Goal: Task Accomplishment & Management: Complete application form

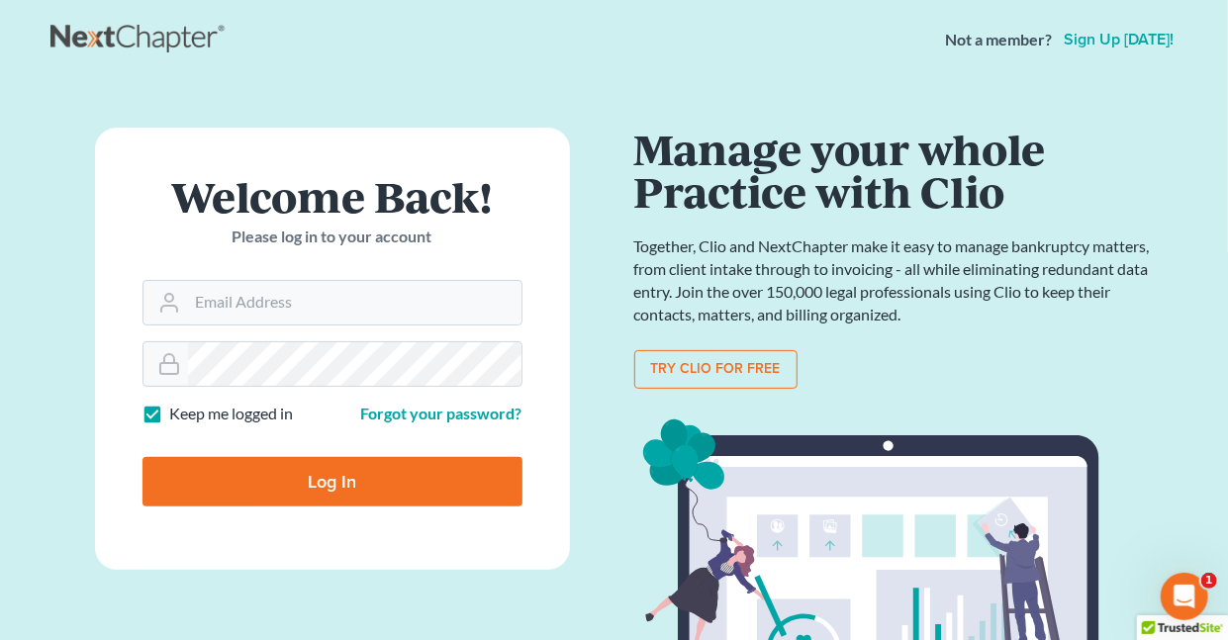
click at [170, 408] on label "Keep me logged in" at bounding box center [232, 414] width 124 height 23
click at [178, 408] on input "Keep me logged in" at bounding box center [184, 409] width 13 height 13
checkbox input "false"
click at [262, 295] on input "Email Address" at bounding box center [354, 303] width 333 height 44
type input "holderesq_jh@bellsouth.net"
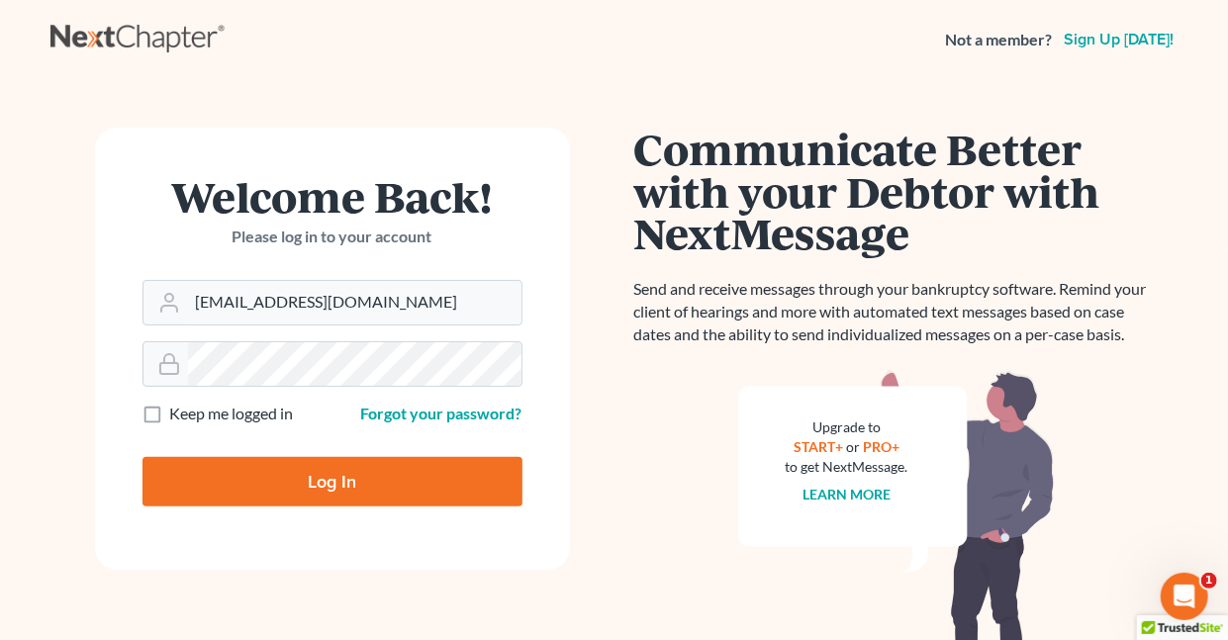
click at [346, 485] on input "Log In" at bounding box center [332, 481] width 380 height 49
type input "Thinking..."
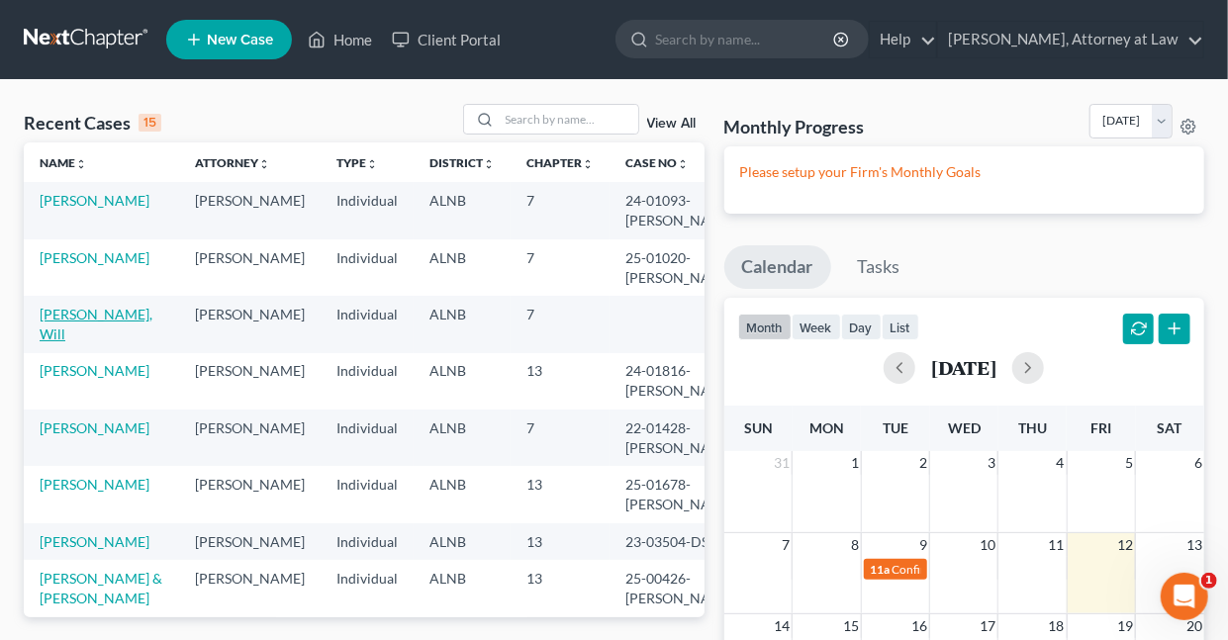
click at [107, 316] on link "Hawkins, Will" at bounding box center [96, 324] width 113 height 37
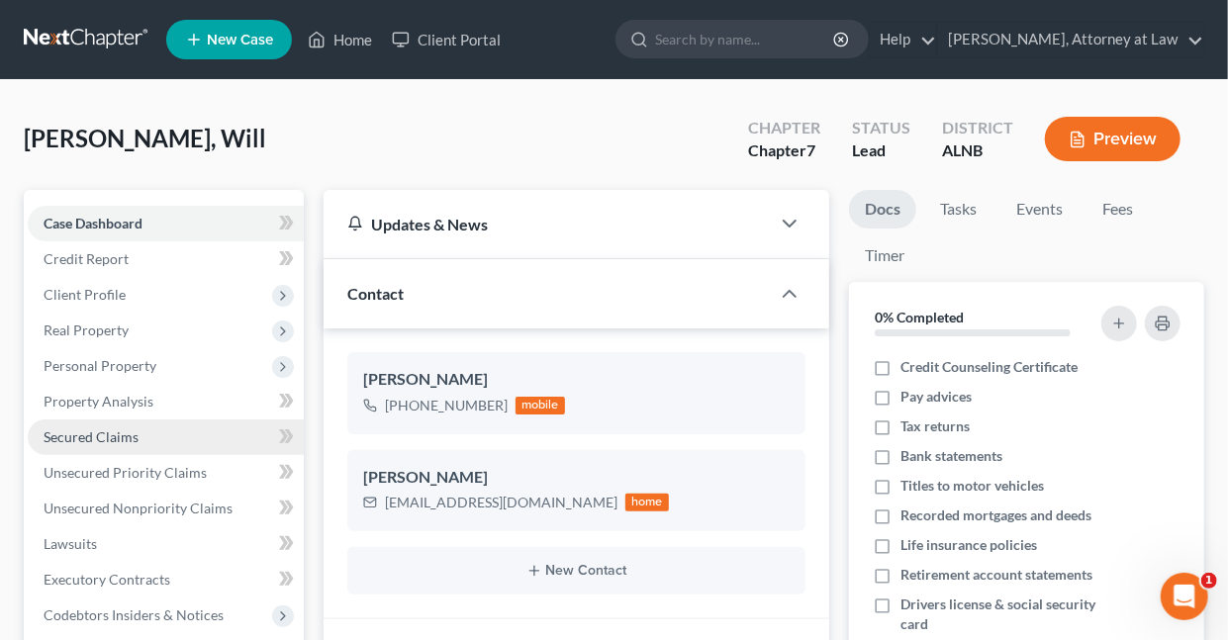
click at [91, 435] on span "Secured Claims" at bounding box center [91, 436] width 95 height 17
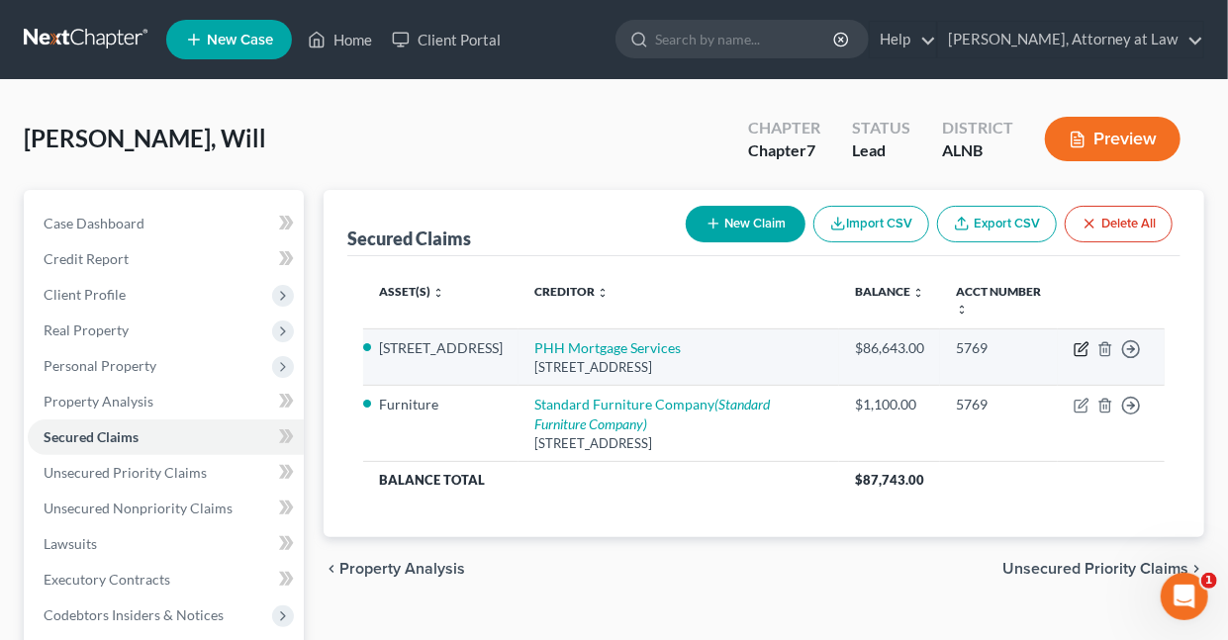
click at [1083, 345] on icon "button" at bounding box center [1082, 349] width 16 height 16
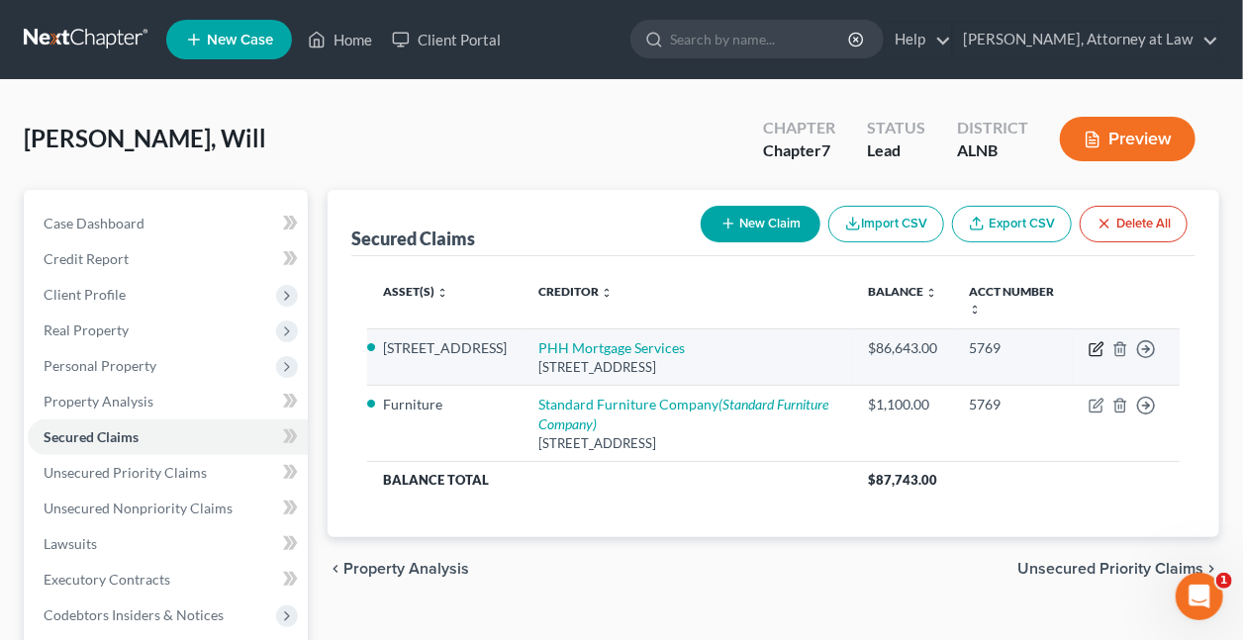
select select "33"
select select "2"
select select "3"
select select "0"
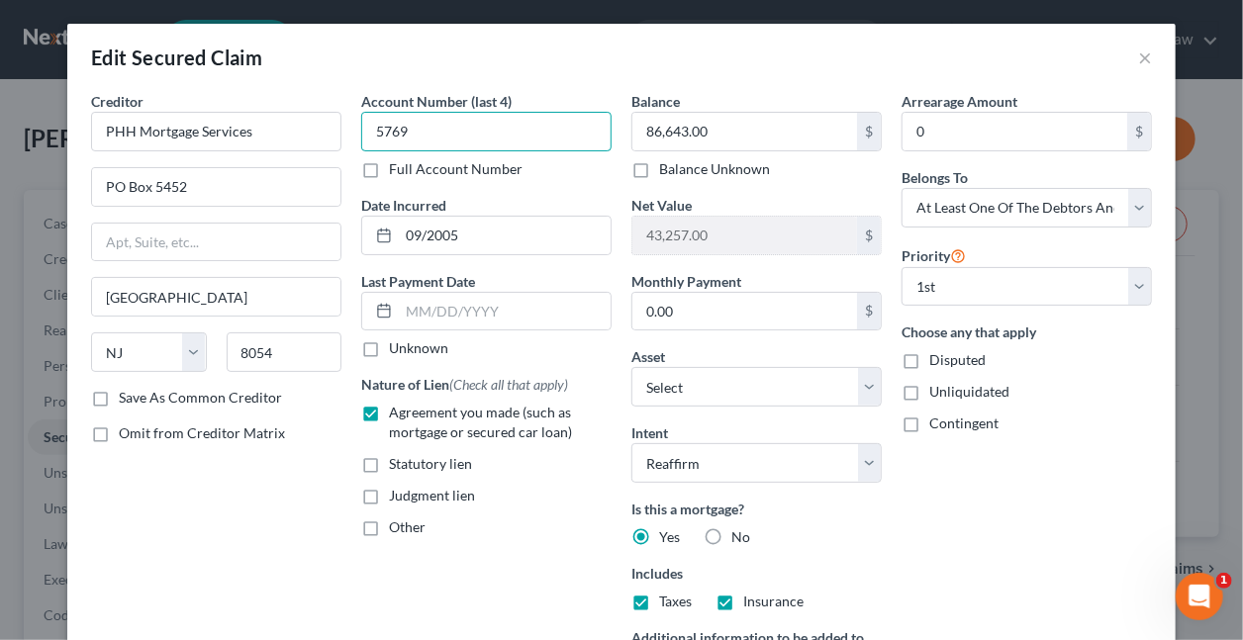
click at [472, 130] on input "5769" at bounding box center [486, 132] width 250 height 40
type input "5"
type input "9722"
click at [230, 184] on input "PO Box 5452" at bounding box center [216, 187] width 248 height 38
type input "PO Box 660093"
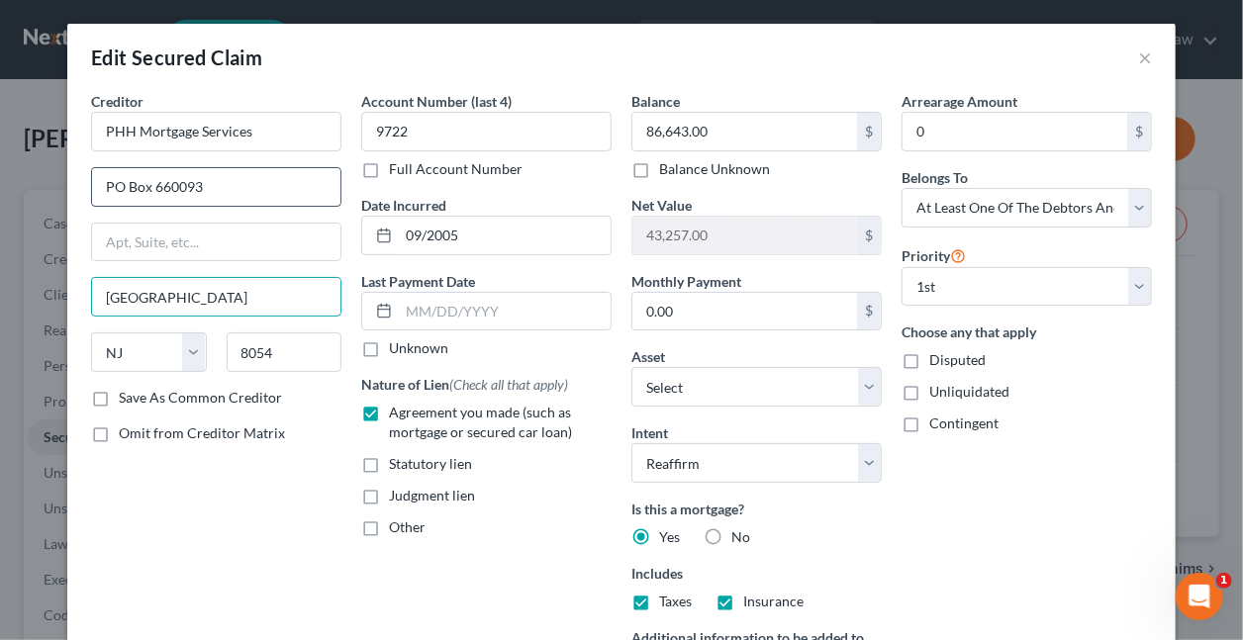
type input "Dallas"
select select "45"
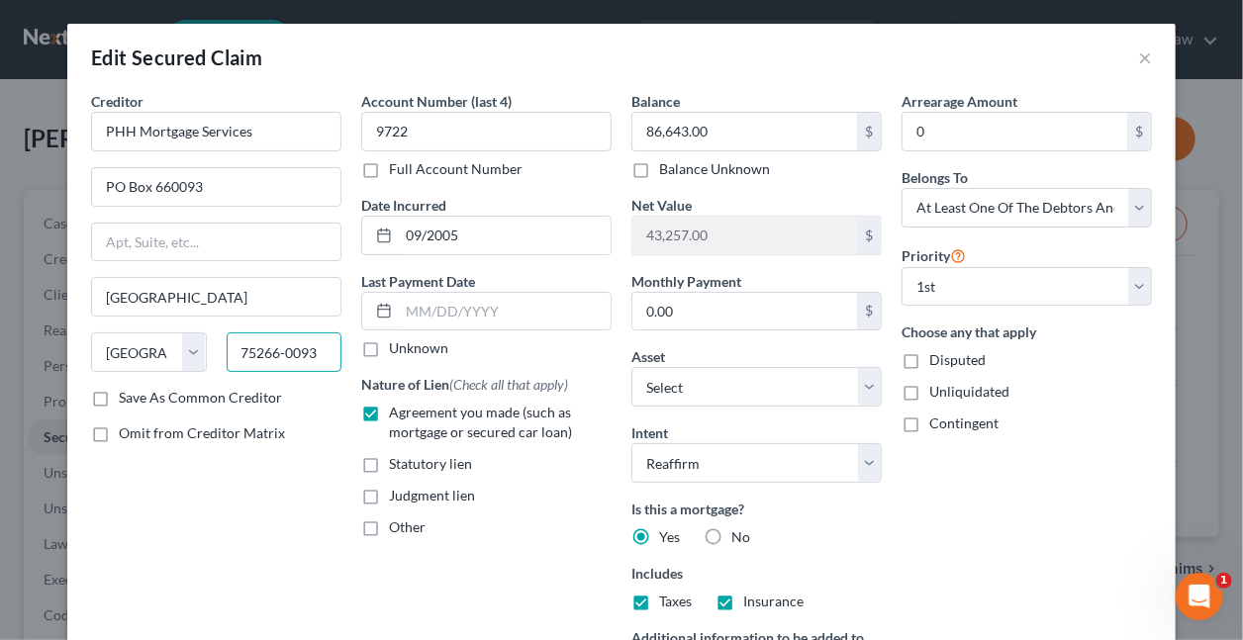
type input "75266-0093"
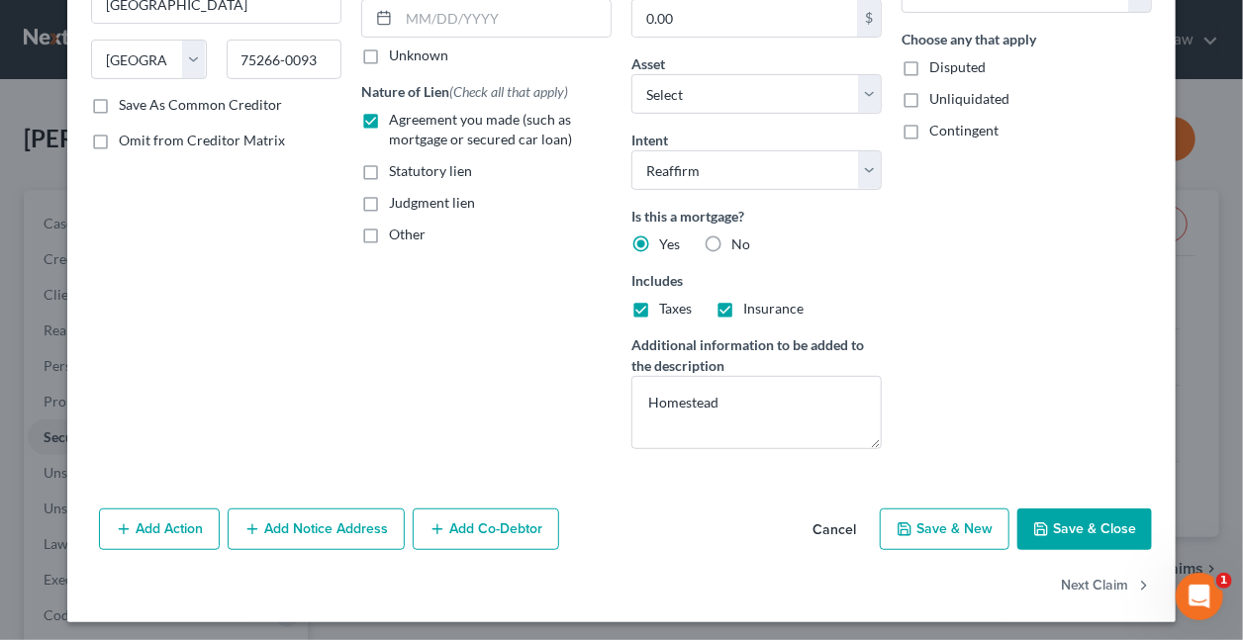
scroll to position [296, 0]
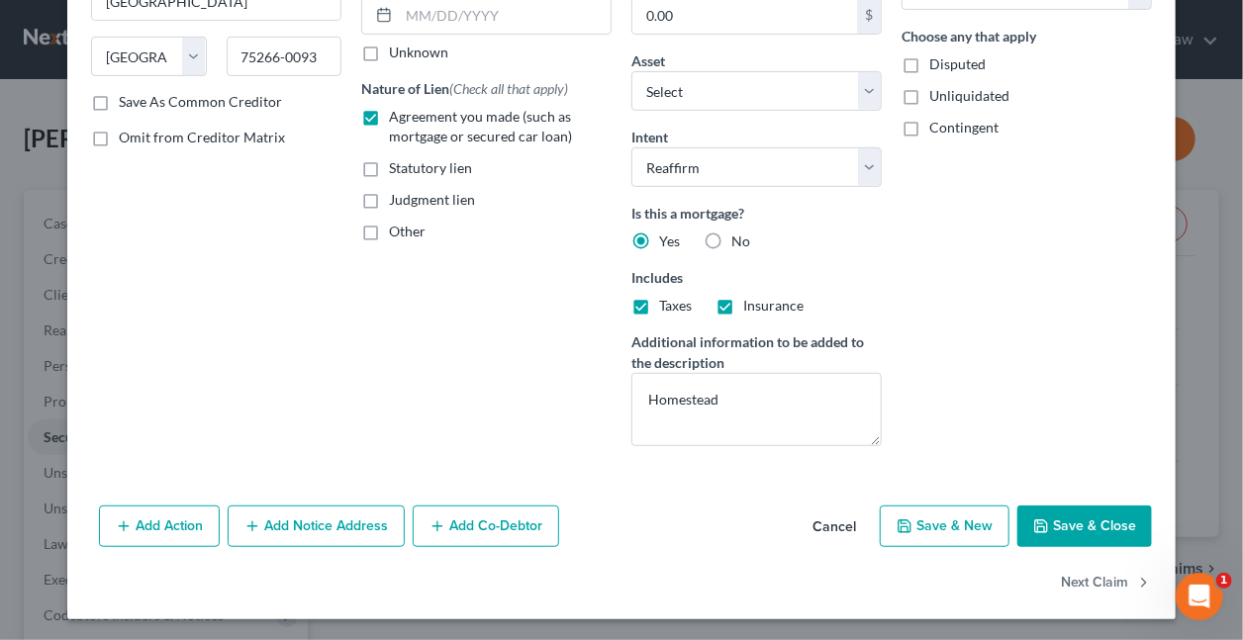
click at [346, 520] on button "Add Notice Address" at bounding box center [316, 527] width 177 height 42
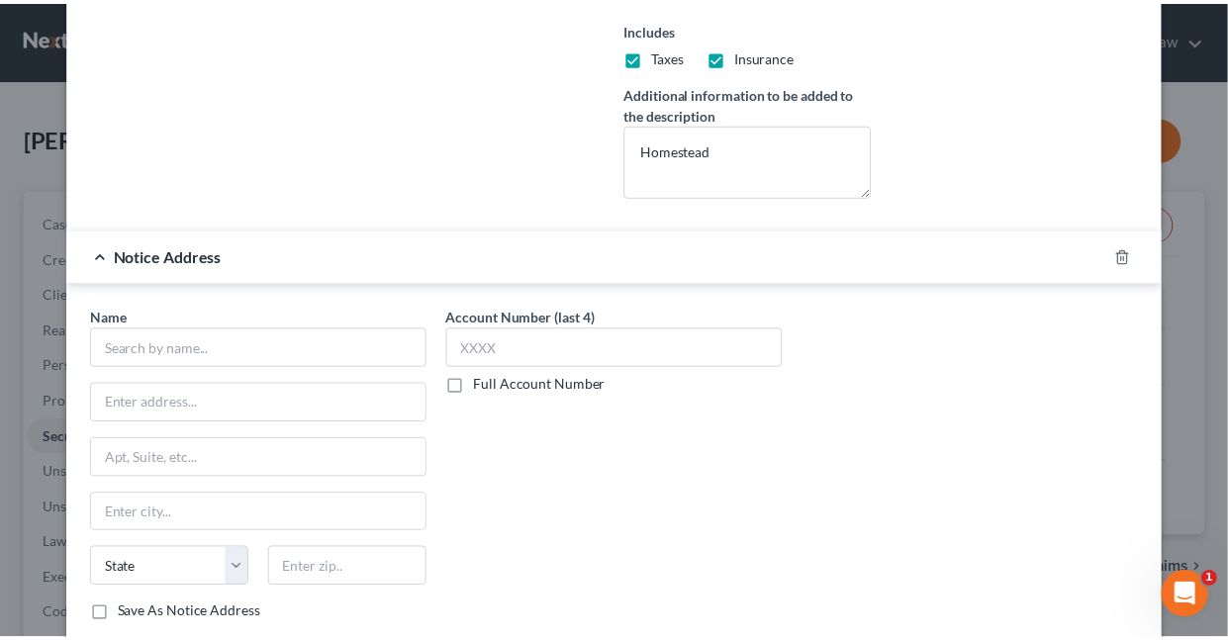
scroll to position [641, 0]
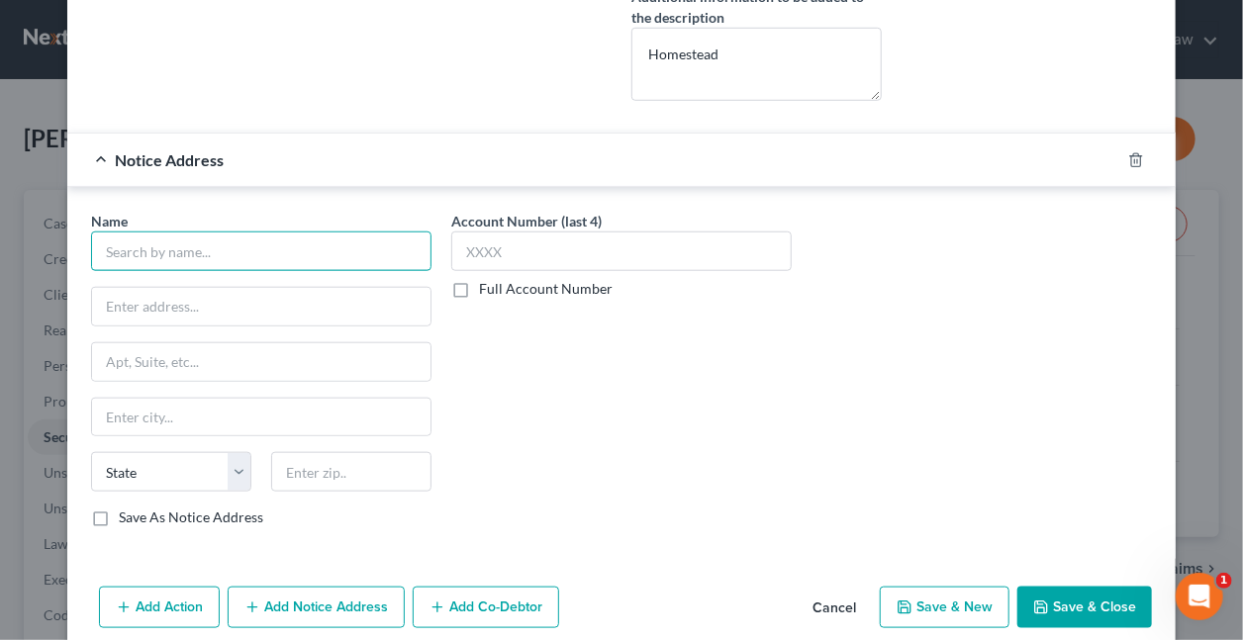
click at [317, 241] on input "text" at bounding box center [261, 252] width 340 height 40
type input "PHH Mortgage Services"
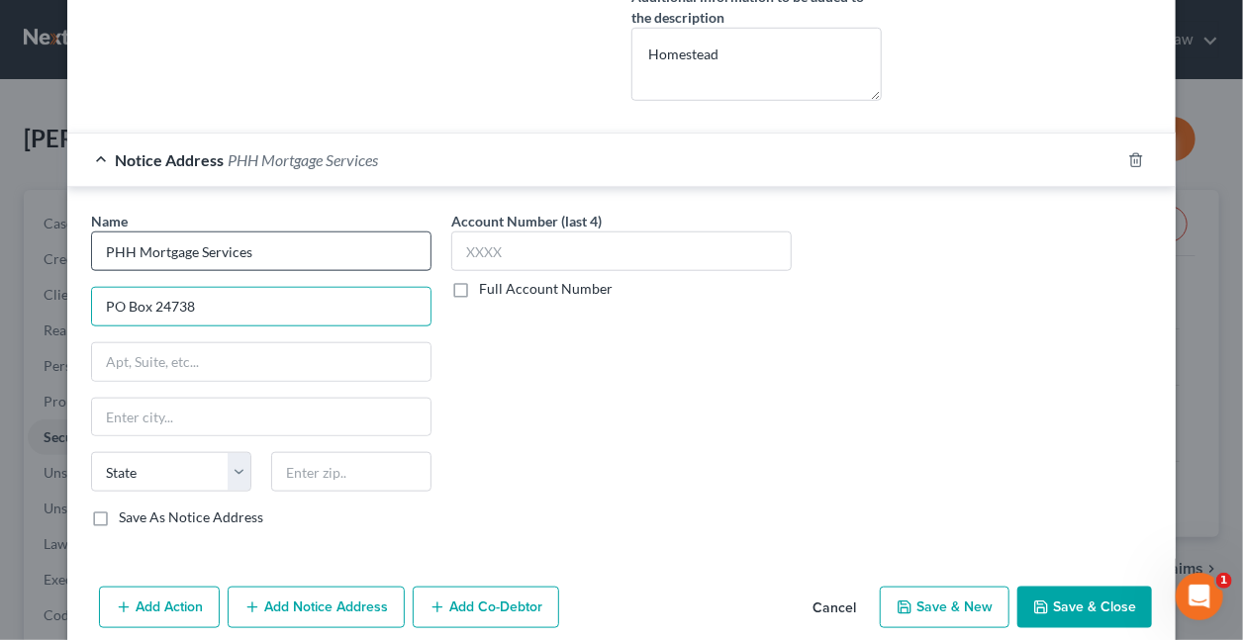
type input "PO Box 24738"
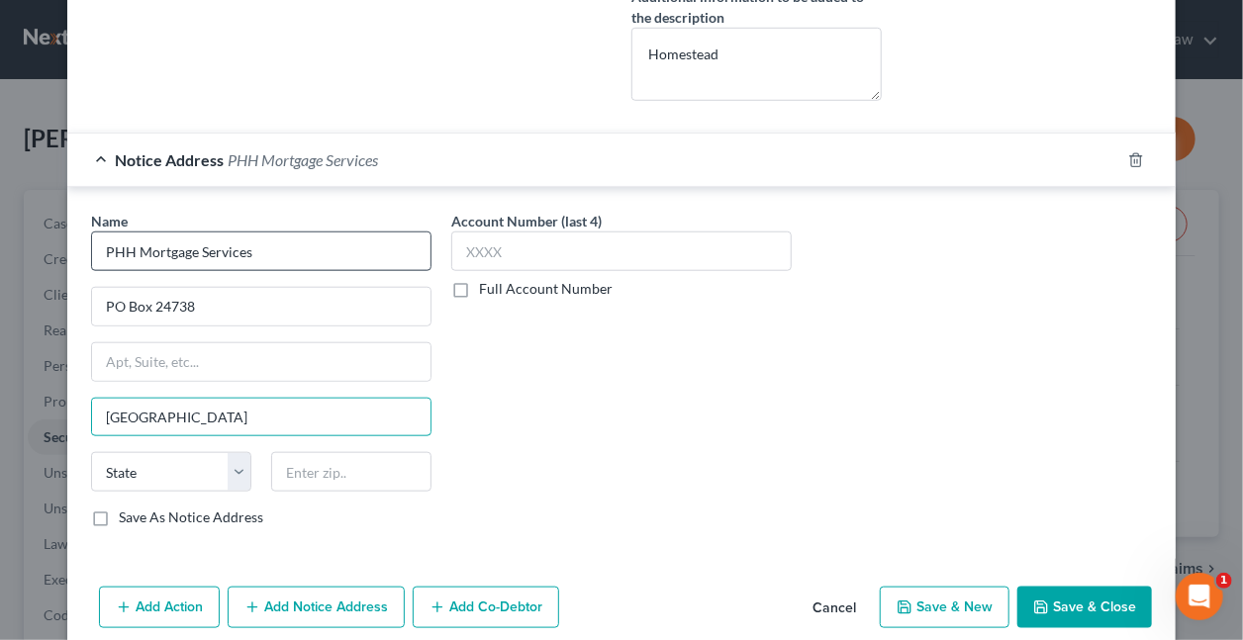
type input "West Palm Beach"
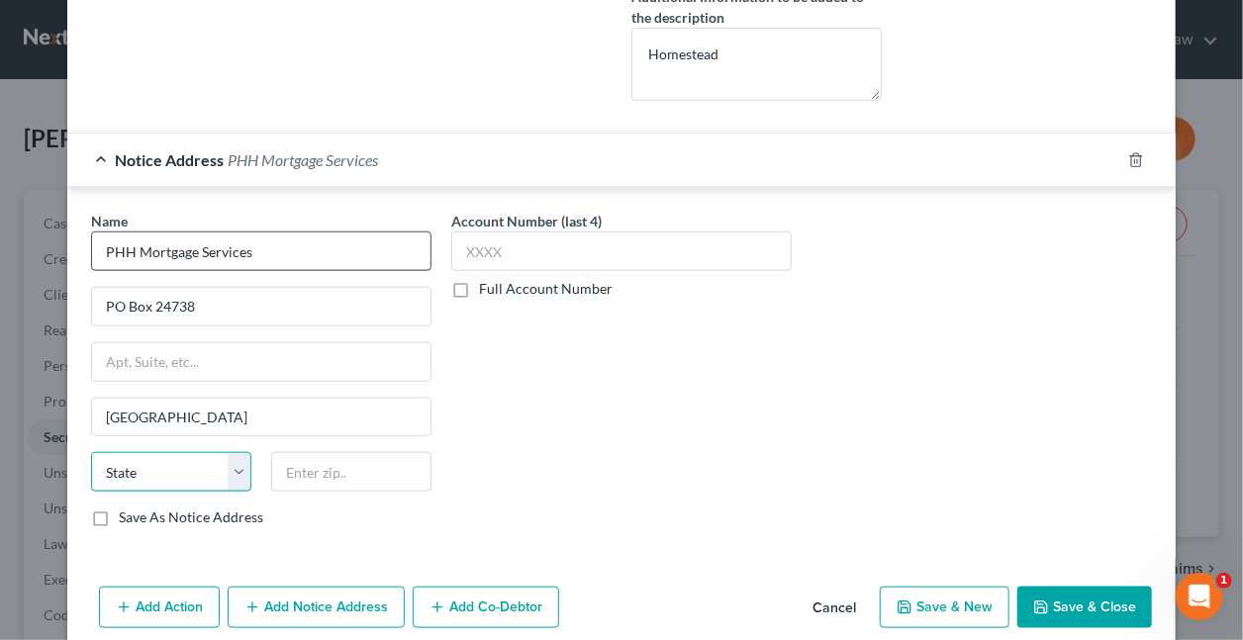
select select "9"
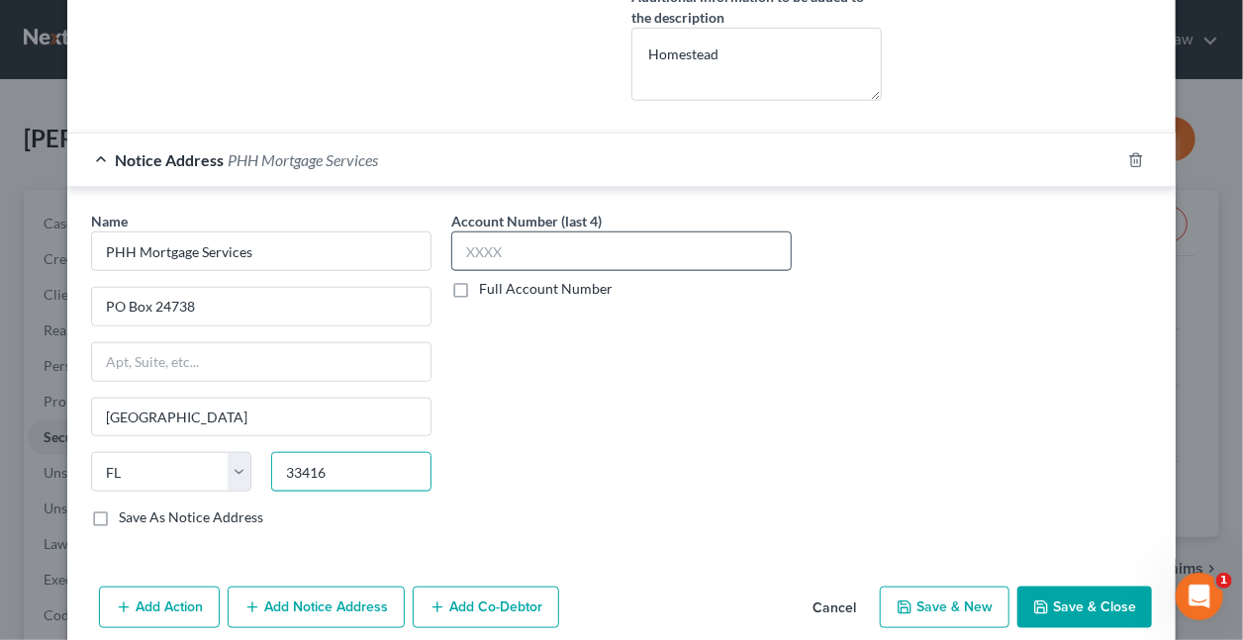
type input "33416"
click at [586, 262] on input "text" at bounding box center [621, 252] width 340 height 40
type input "9722"
click at [1087, 599] on button "Save & Close" at bounding box center [1084, 608] width 135 height 42
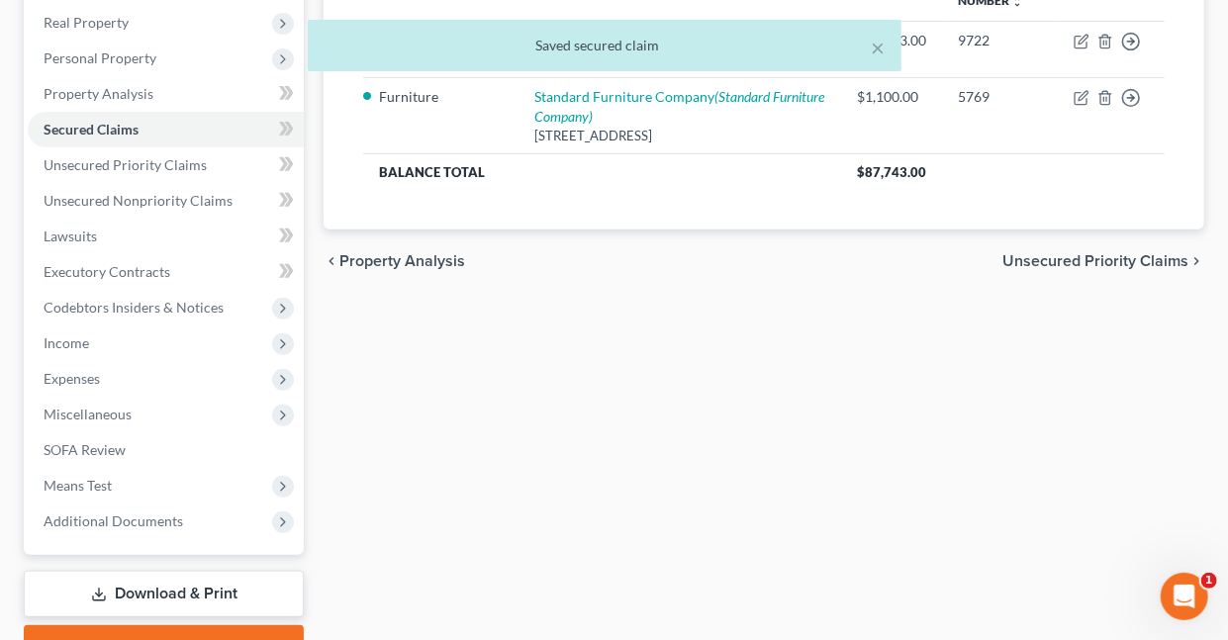
scroll to position [409, 0]
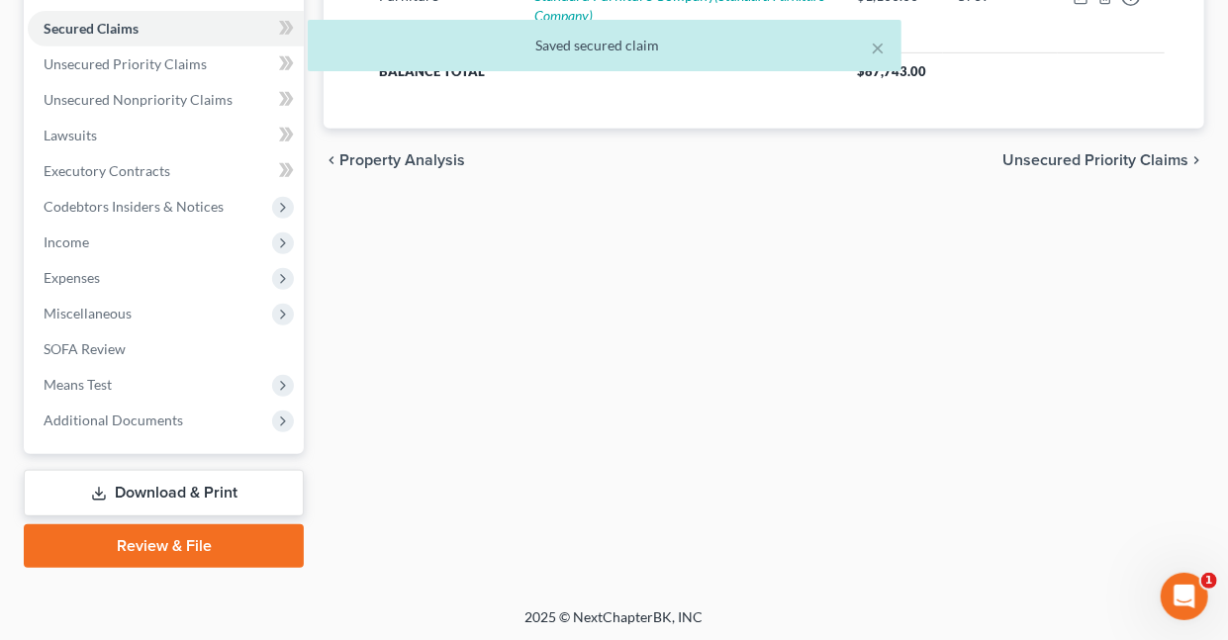
click at [210, 495] on link "Download & Print" at bounding box center [164, 493] width 280 height 47
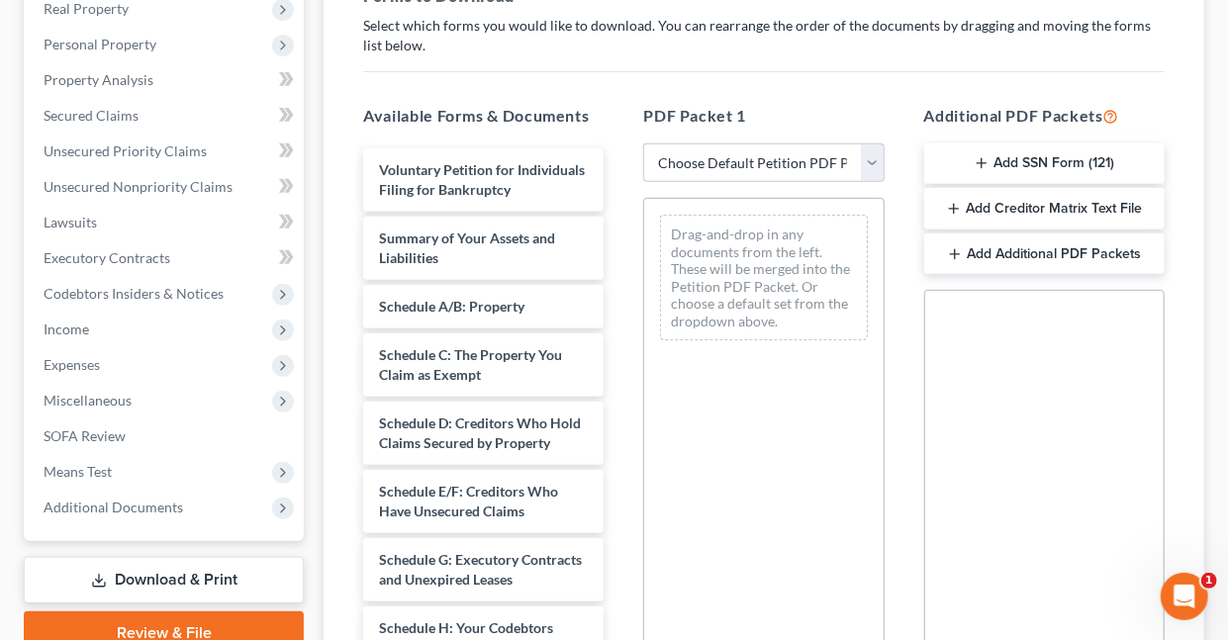
scroll to position [437, 0]
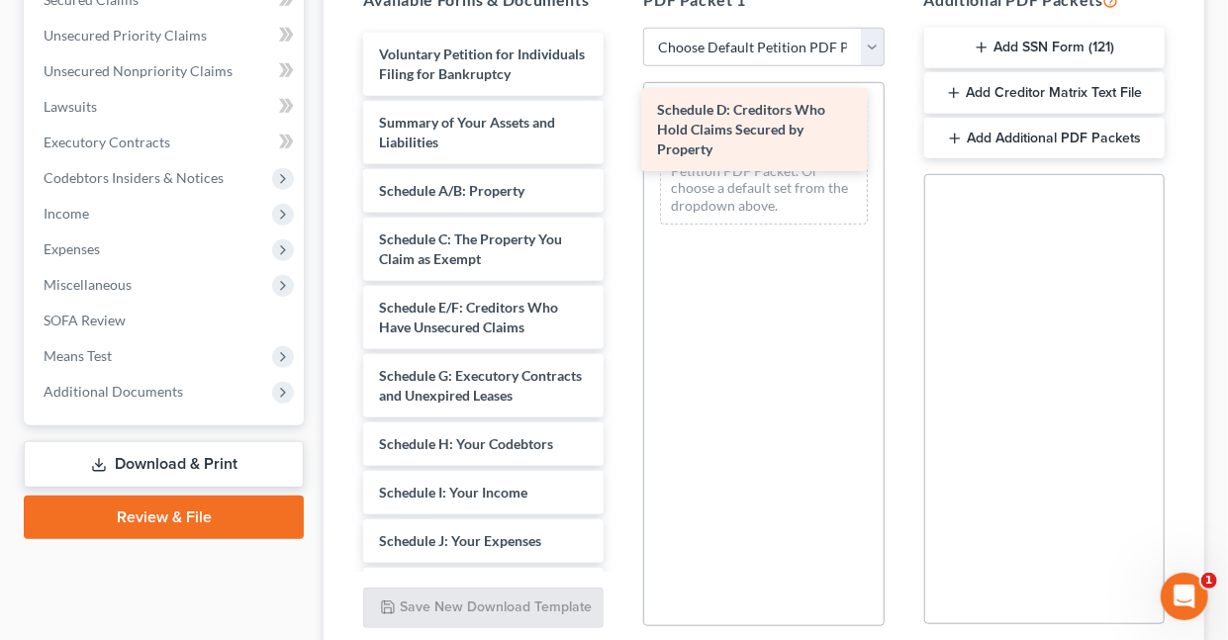
drag, startPoint x: 482, startPoint y: 340, endPoint x: 760, endPoint y: 125, distance: 351.9
click at [619, 125] on div "Schedule D: Creditors Who Hold Claims Secured by Property Voluntary Petition fo…" at bounding box center [483, 591] width 272 height 1116
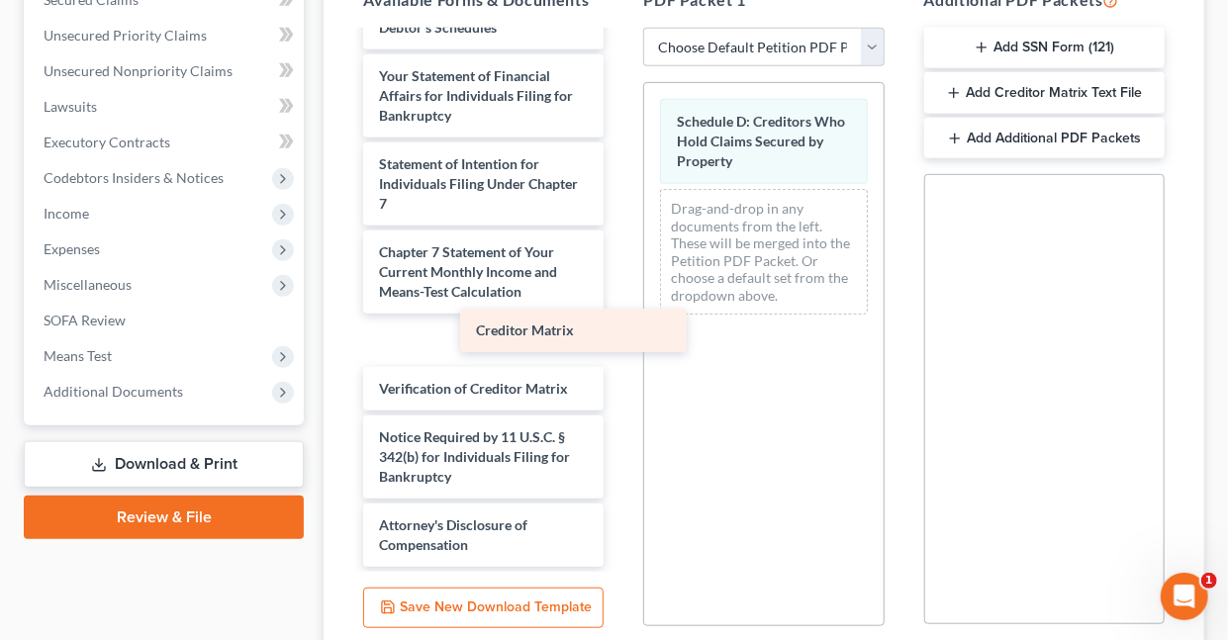
scroll to position [572, 0]
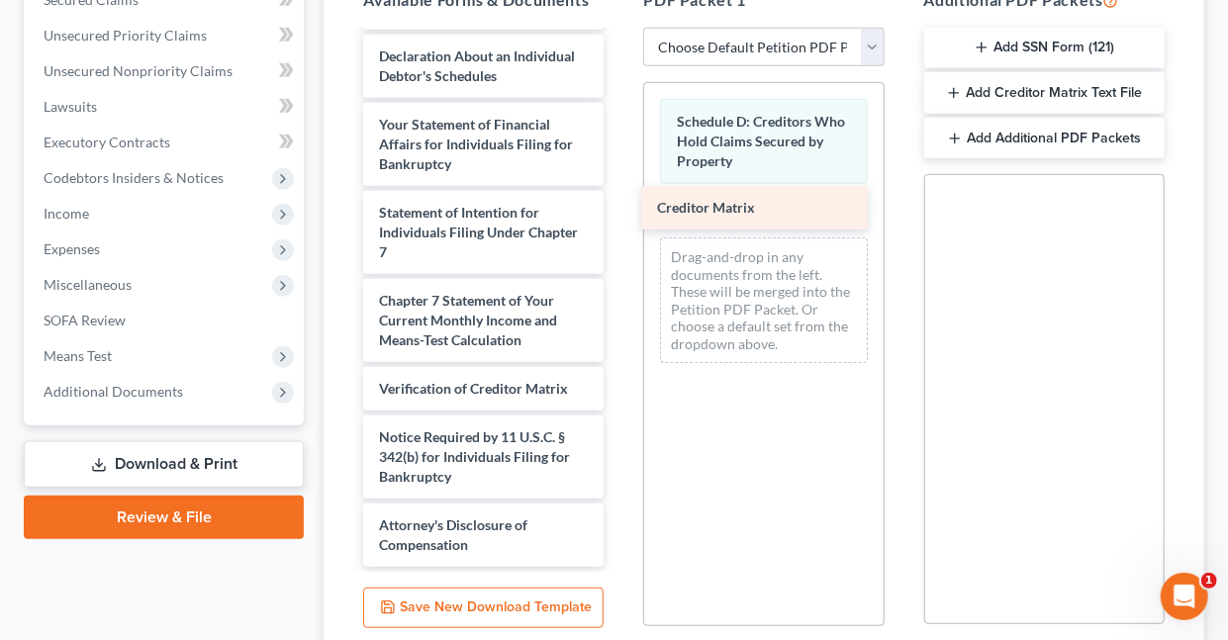
drag, startPoint x: 411, startPoint y: 337, endPoint x: 689, endPoint y: 207, distance: 307.2
click at [619, 207] on div "Creditor Matrix Voluntary Petition for Individuals Filing for Bankruptcy Summar…" at bounding box center [483, 33] width 272 height 1068
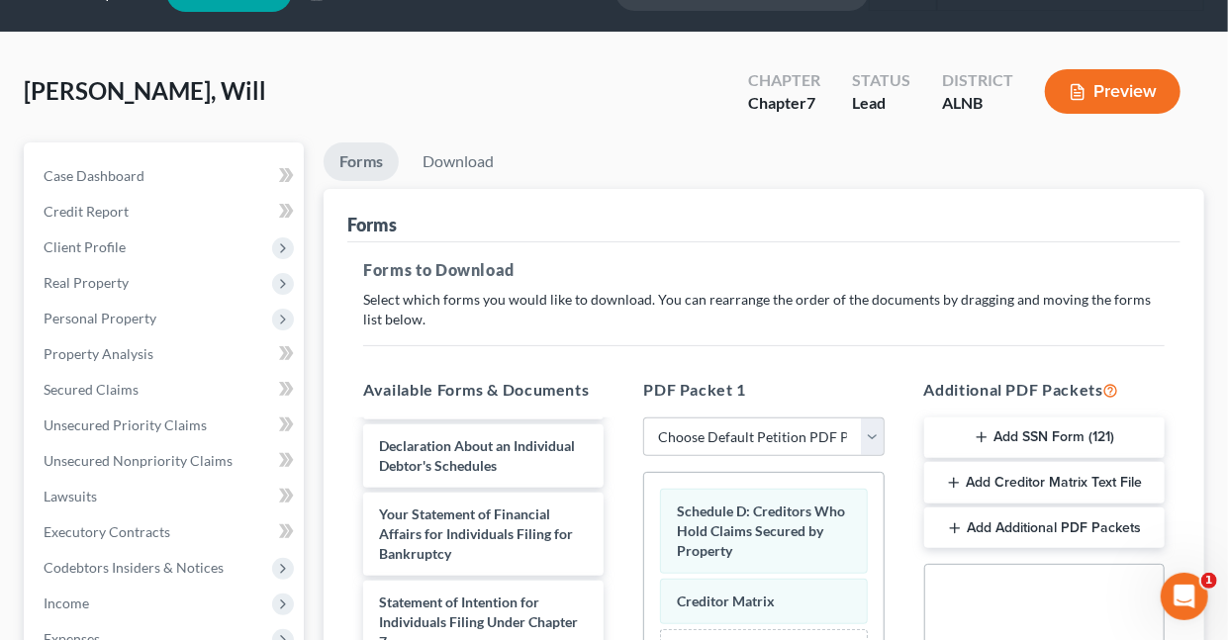
scroll to position [0, 0]
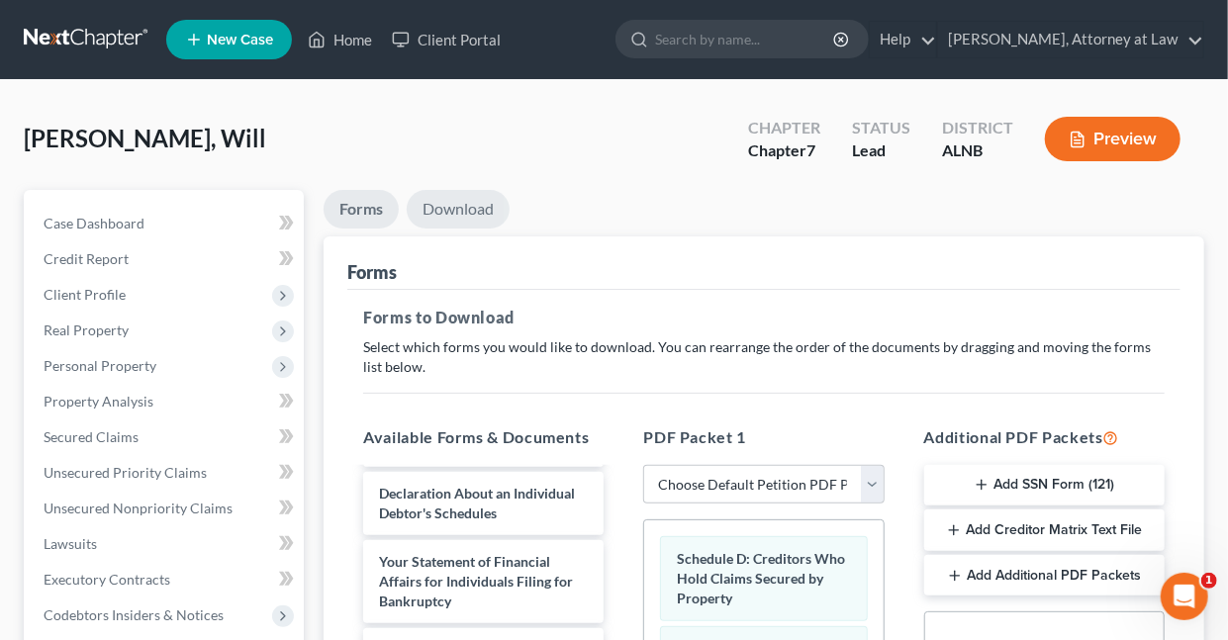
click at [439, 209] on link "Download" at bounding box center [458, 209] width 103 height 39
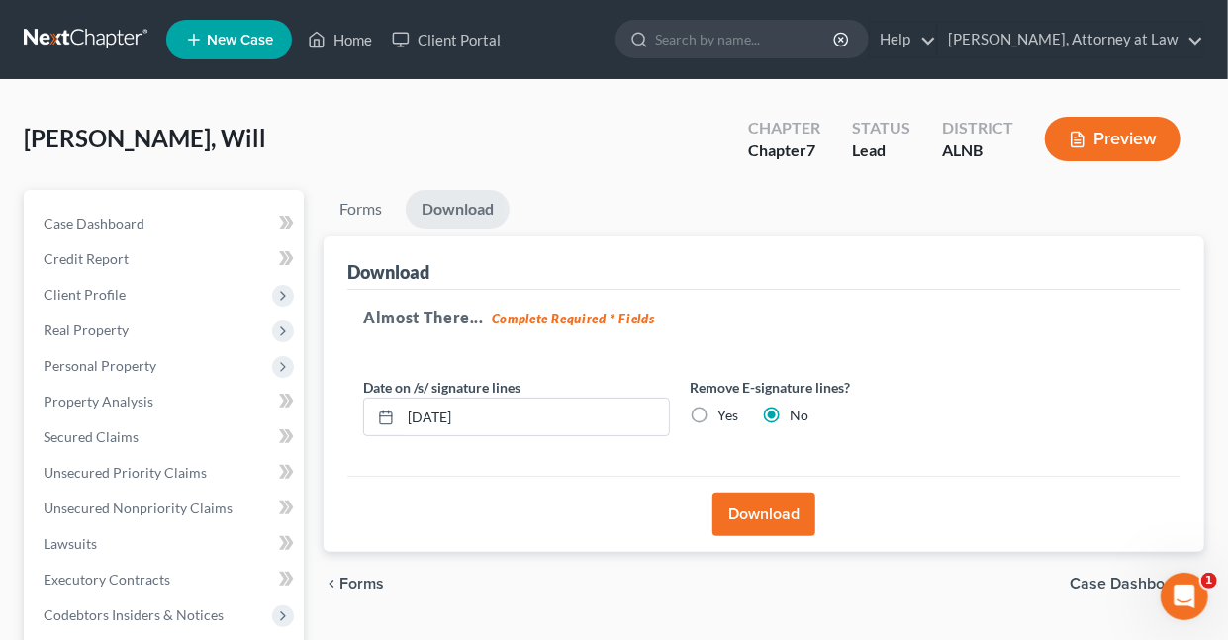
click at [742, 514] on button "Download" at bounding box center [763, 515] width 103 height 44
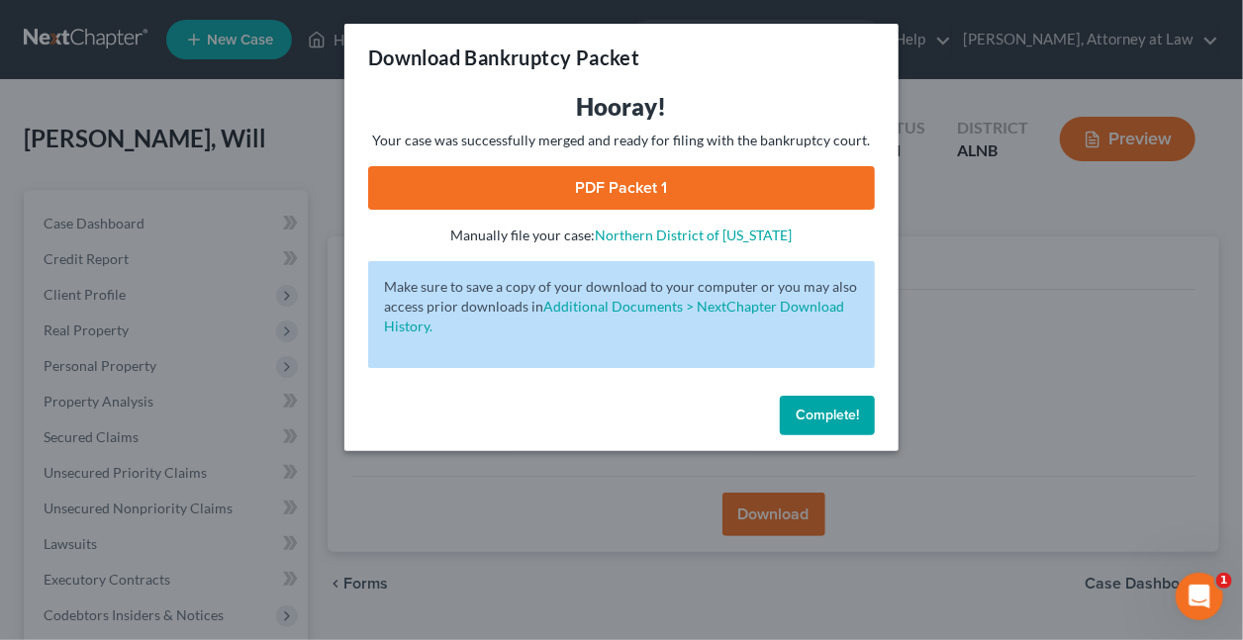
click at [661, 181] on link "PDF Packet 1" at bounding box center [621, 188] width 507 height 44
click at [820, 422] on span "Complete!" at bounding box center [827, 415] width 63 height 17
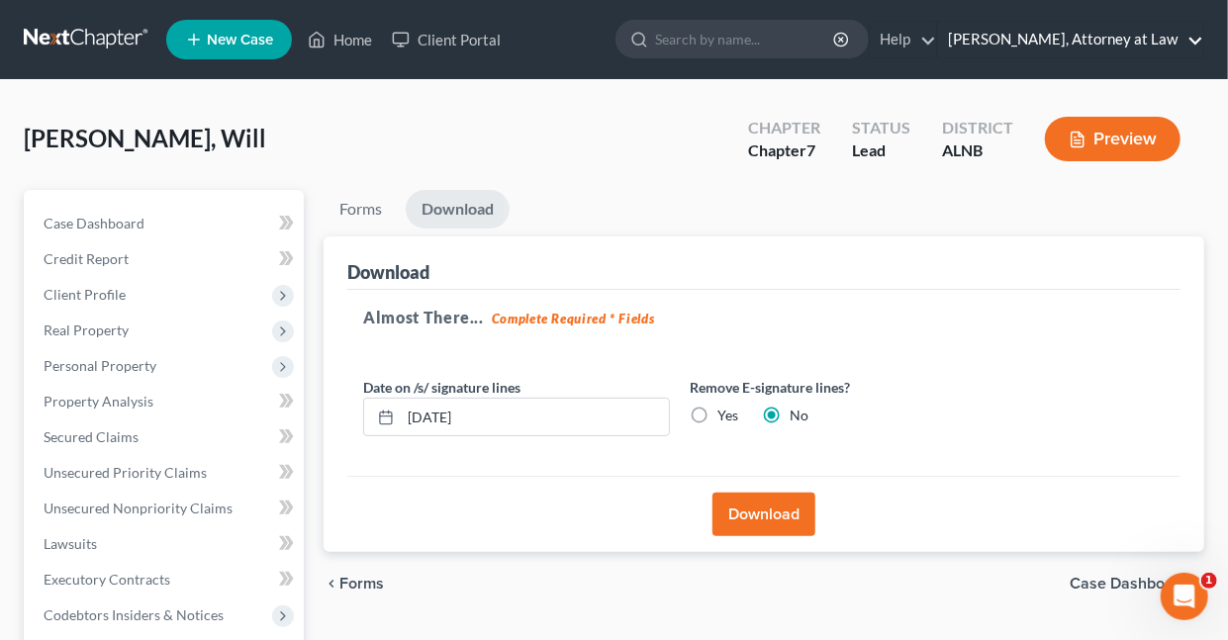
click at [1198, 45] on link "Daisy M. Holder, Attorney at Law" at bounding box center [1070, 40] width 265 height 36
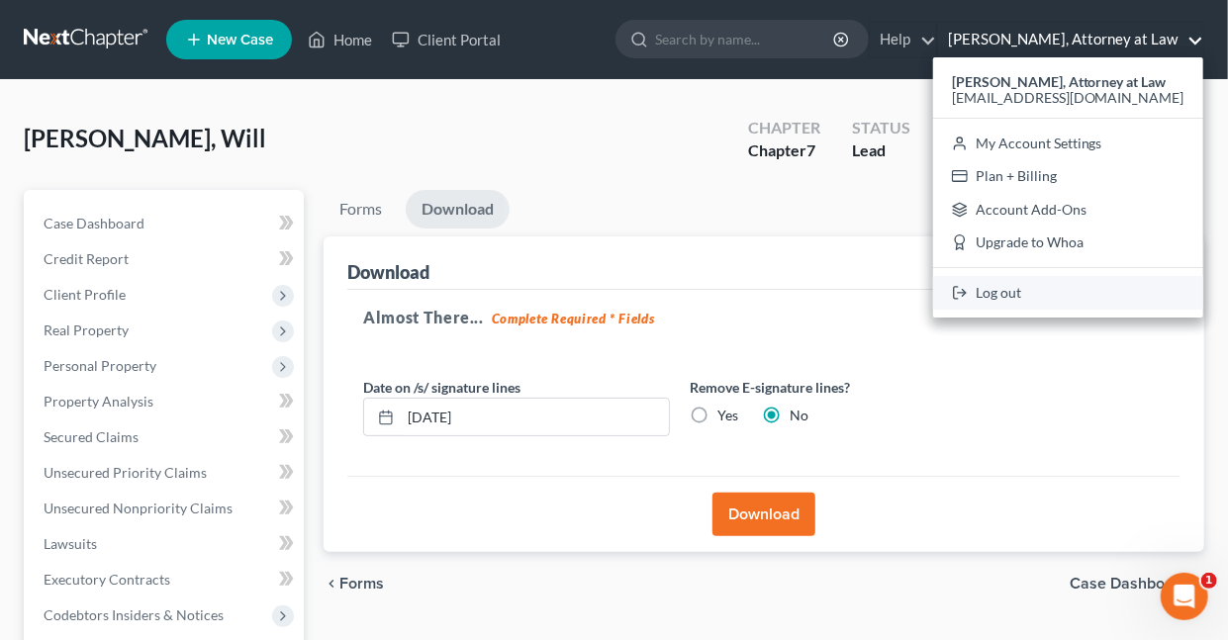
click at [1036, 289] on link "Log out" at bounding box center [1068, 293] width 270 height 34
